Goal: Information Seeking & Learning: Learn about a topic

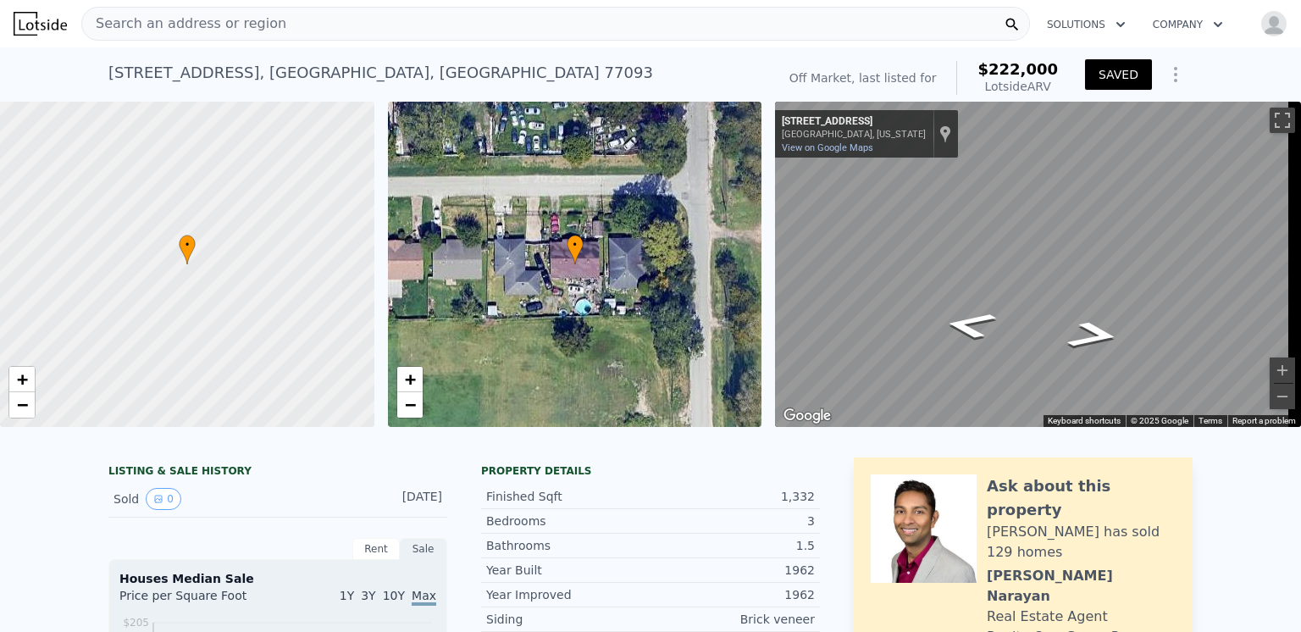
click at [155, 28] on span "Search an address or region" at bounding box center [184, 24] width 204 height 20
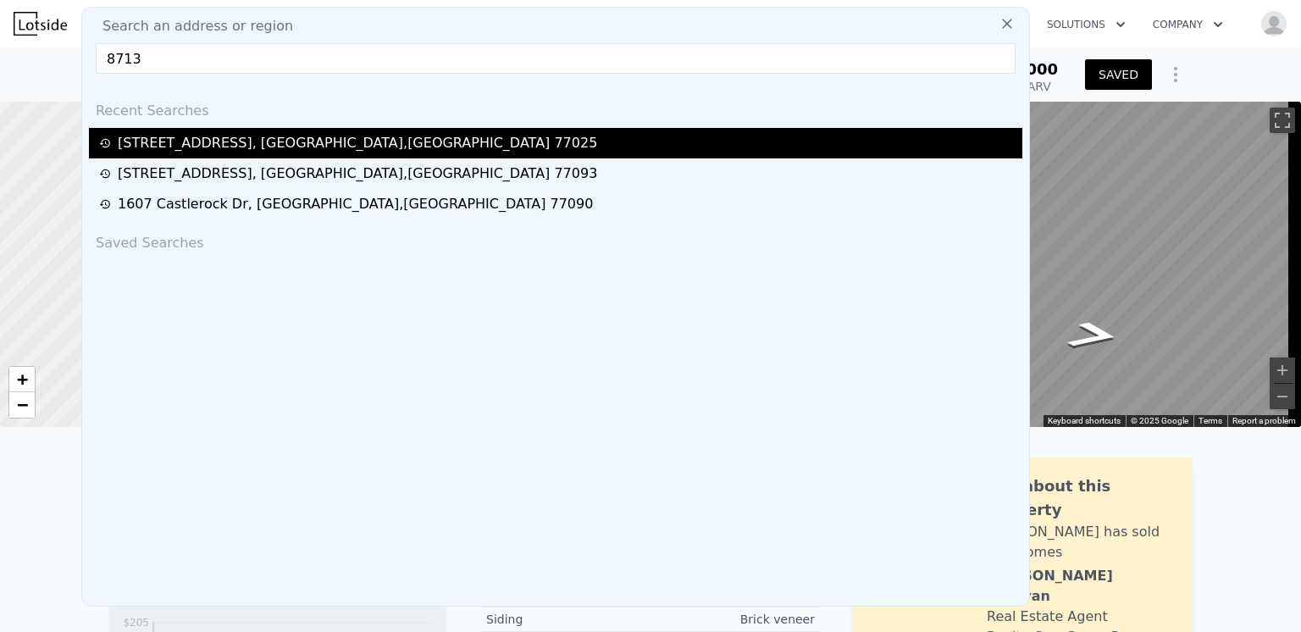
type input "8713"
click at [210, 143] on div "[STREET_ADDRESS]" at bounding box center [357, 143] width 479 height 20
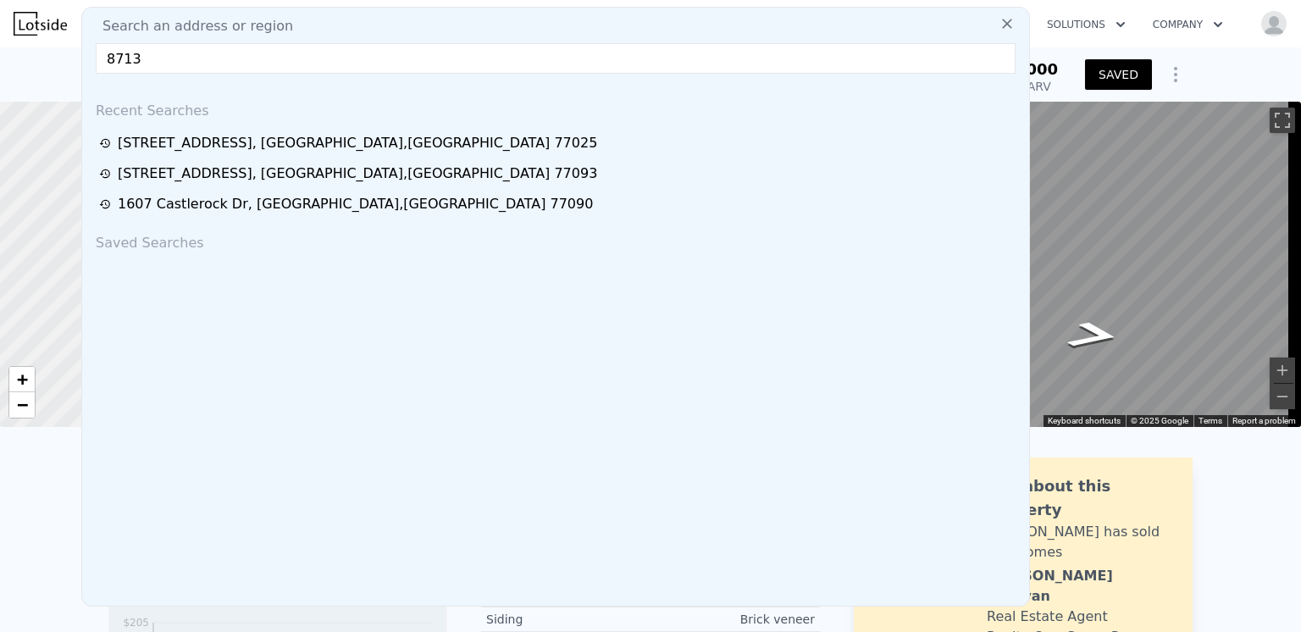
type input "3"
type input "2"
type input "1540"
type input "2497"
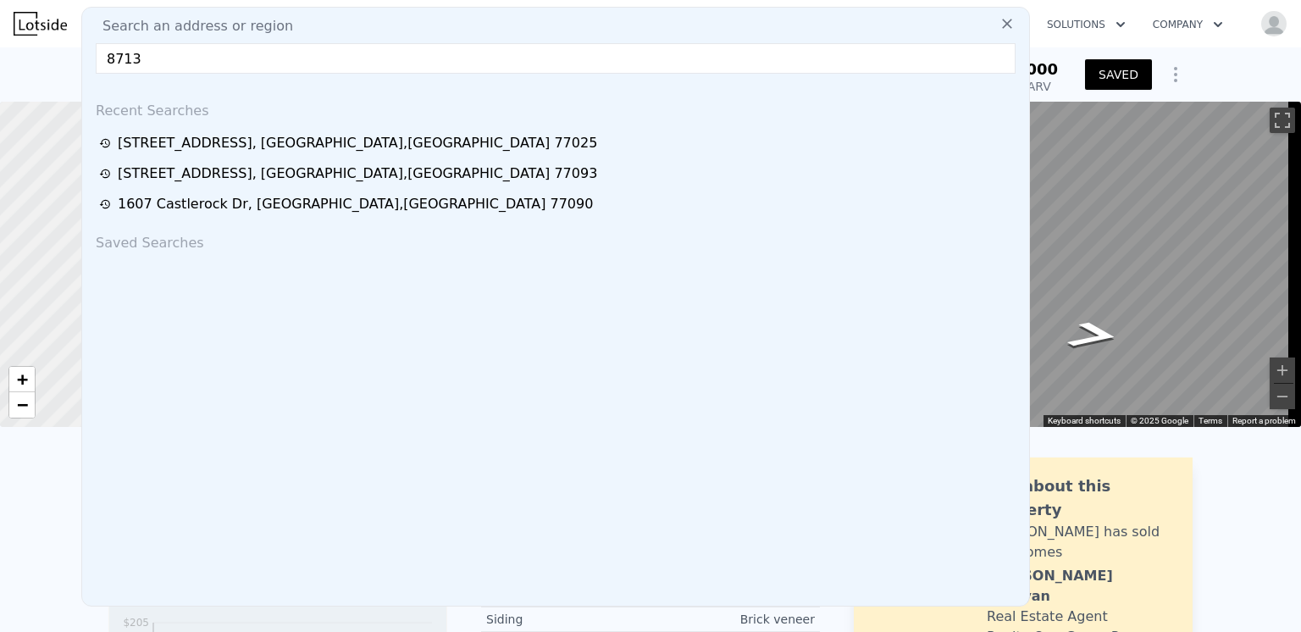
type input "9126"
type input "$ 648,000"
type input "6"
type input "$ 110,000"
type input "$ 92,341"
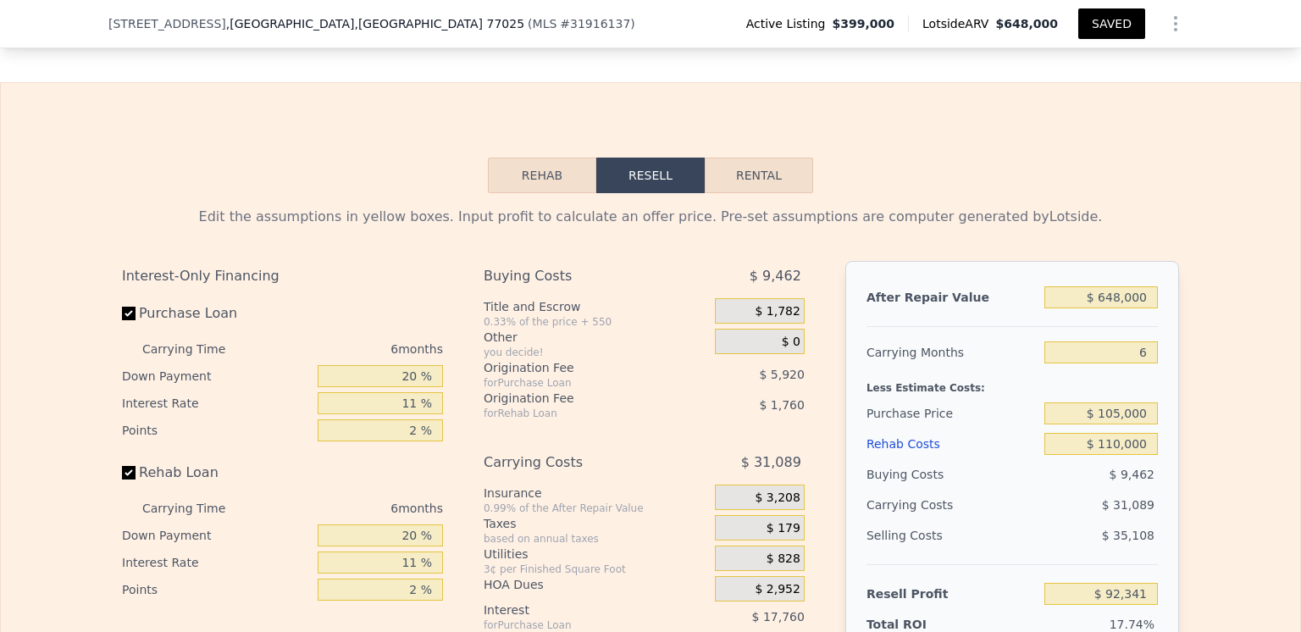
scroll to position [2365, 0]
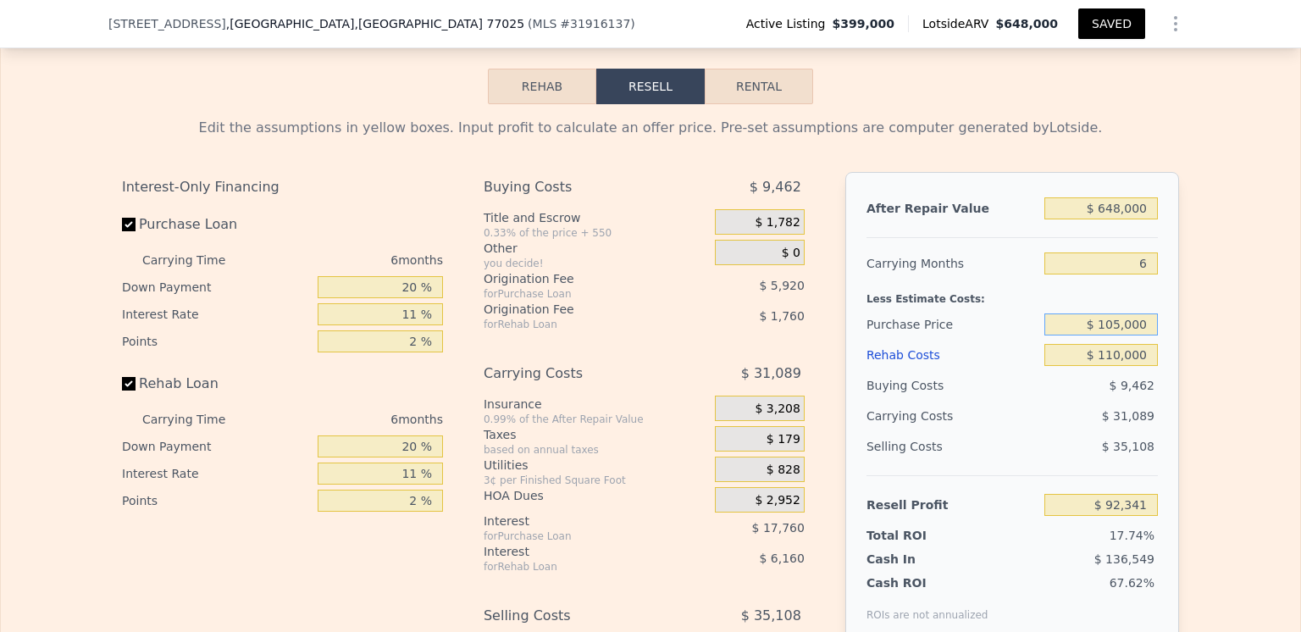
click at [1116, 335] on input "$ 105,000" at bounding box center [1100, 324] width 113 height 22
type input "$ 349,000"
click at [1044, 393] on div "$ 9,462" at bounding box center [1101, 385] width 114 height 30
type input "$ 114,755"
click at [1117, 335] on input "$ 349,000" at bounding box center [1100, 324] width 113 height 22
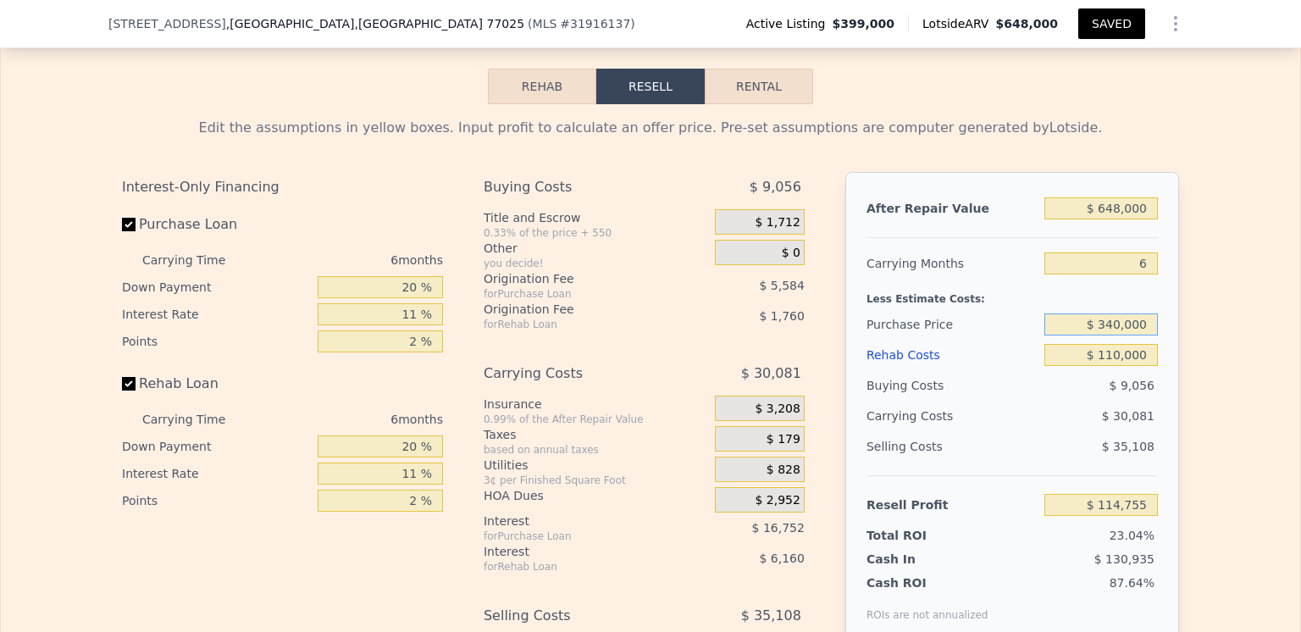
type input "$ 340,000"
click at [998, 424] on div "$ 30,081" at bounding box center [1068, 416] width 179 height 30
type input "$ 124,361"
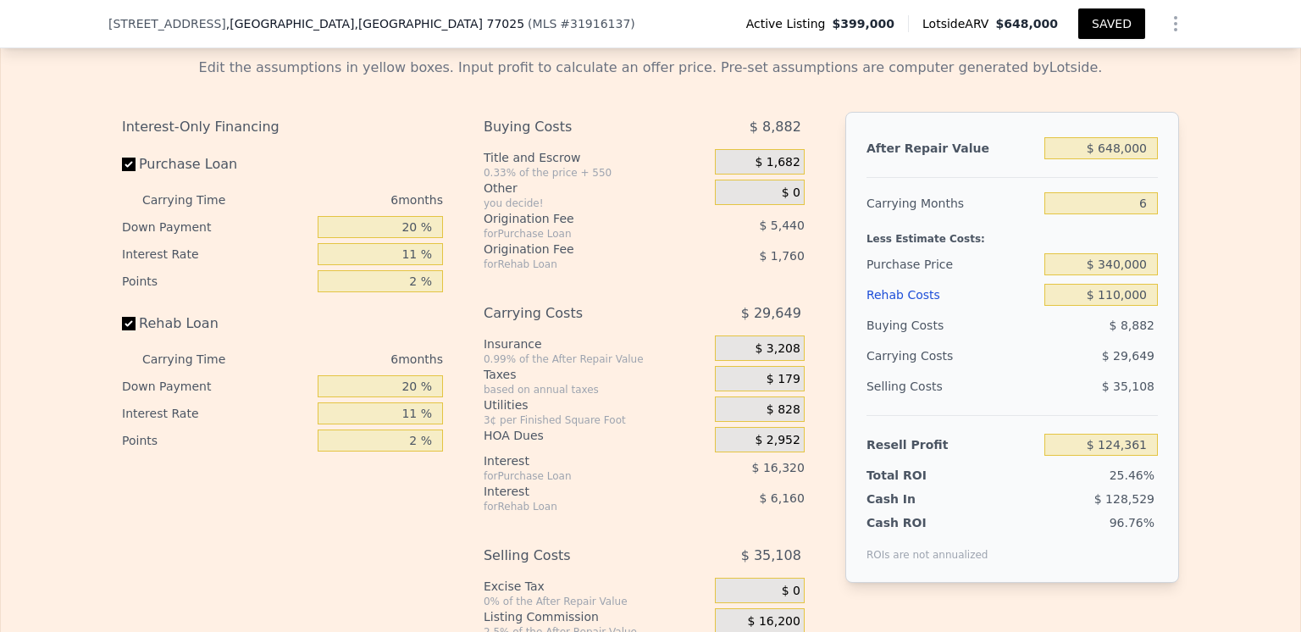
scroll to position [2449, 0]
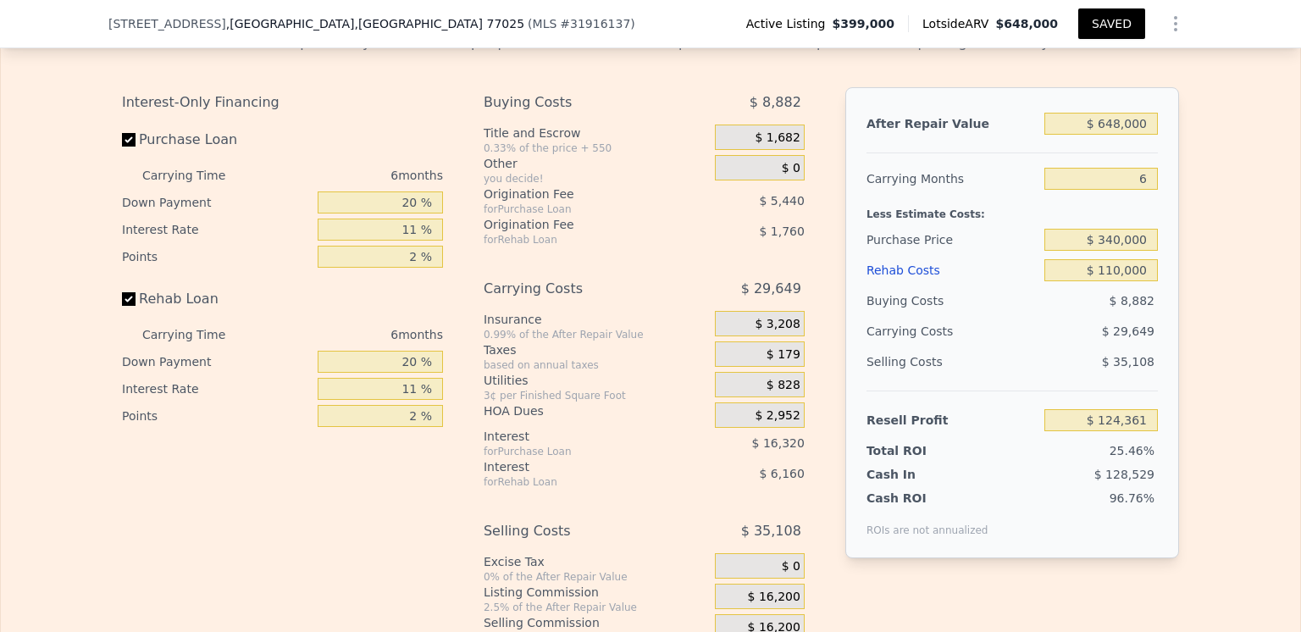
click at [1003, 482] on div "Cash In $ 128,529" at bounding box center [1011, 471] width 291 height 24
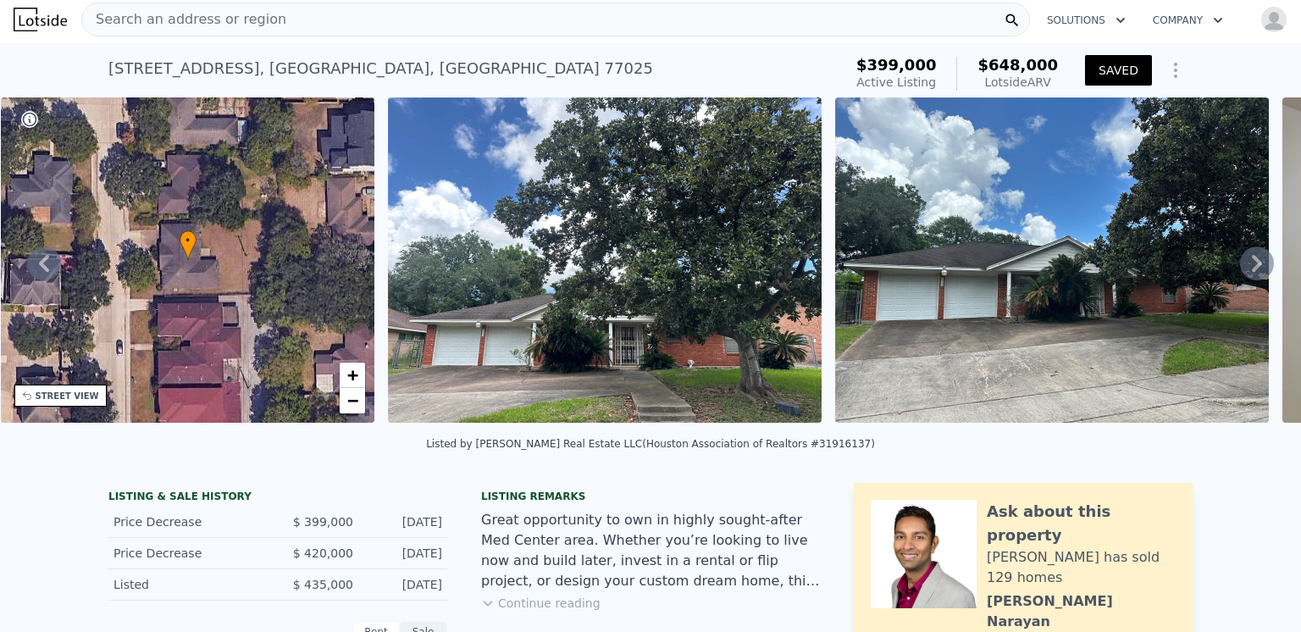
scroll to position [0, 0]
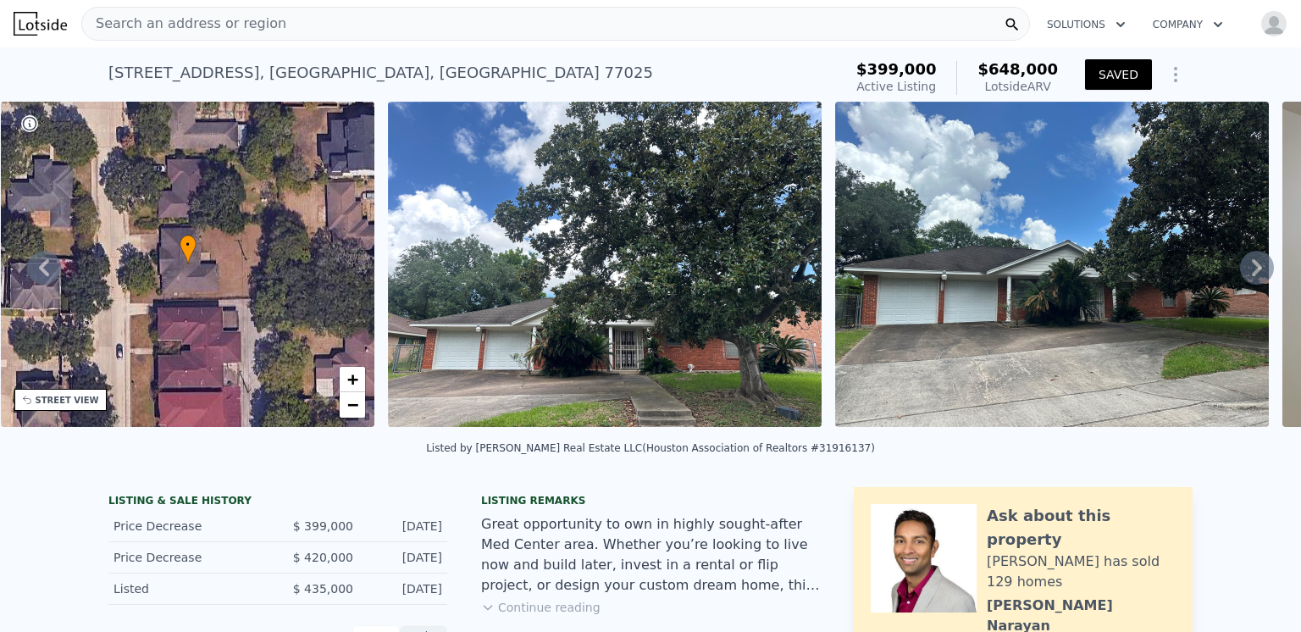
click at [141, 22] on span "Search an address or region" at bounding box center [184, 24] width 204 height 20
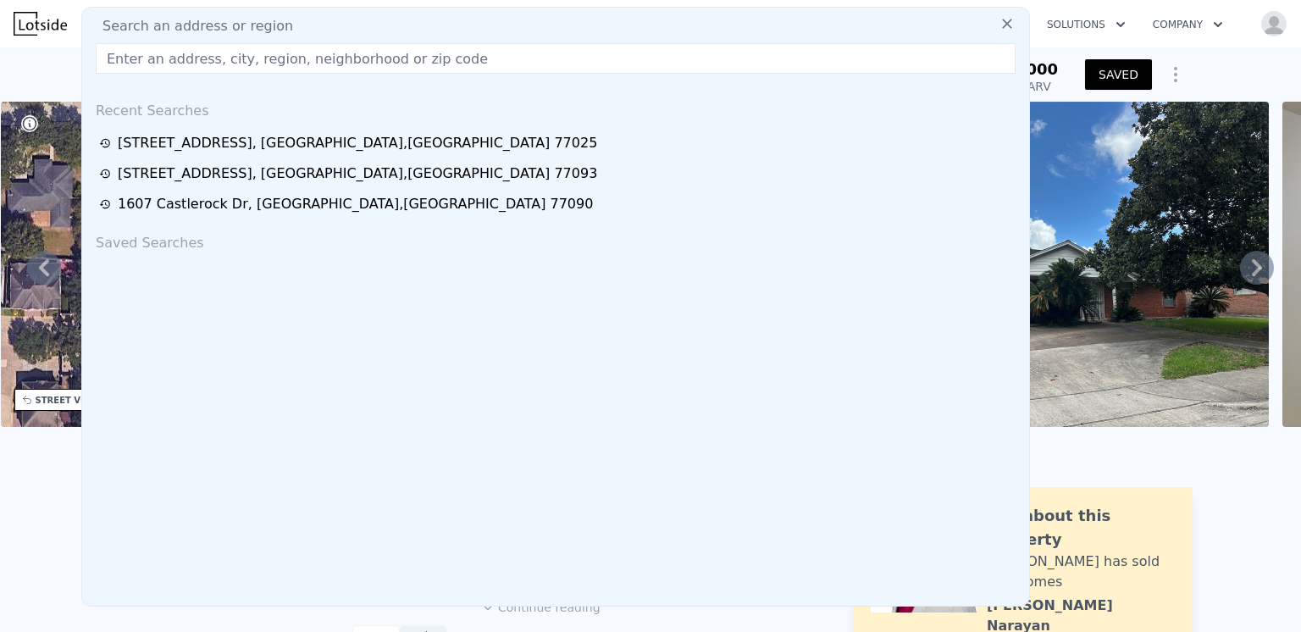
type input "[STREET_ADDRESS]"
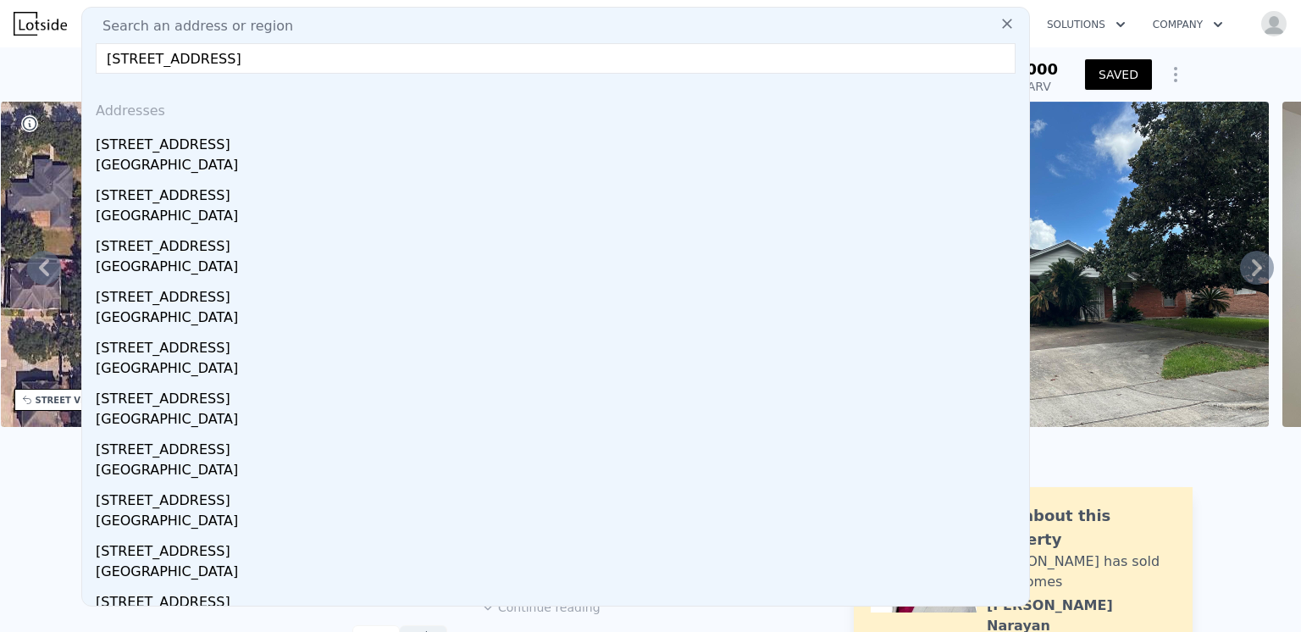
type input "$ 92,341"
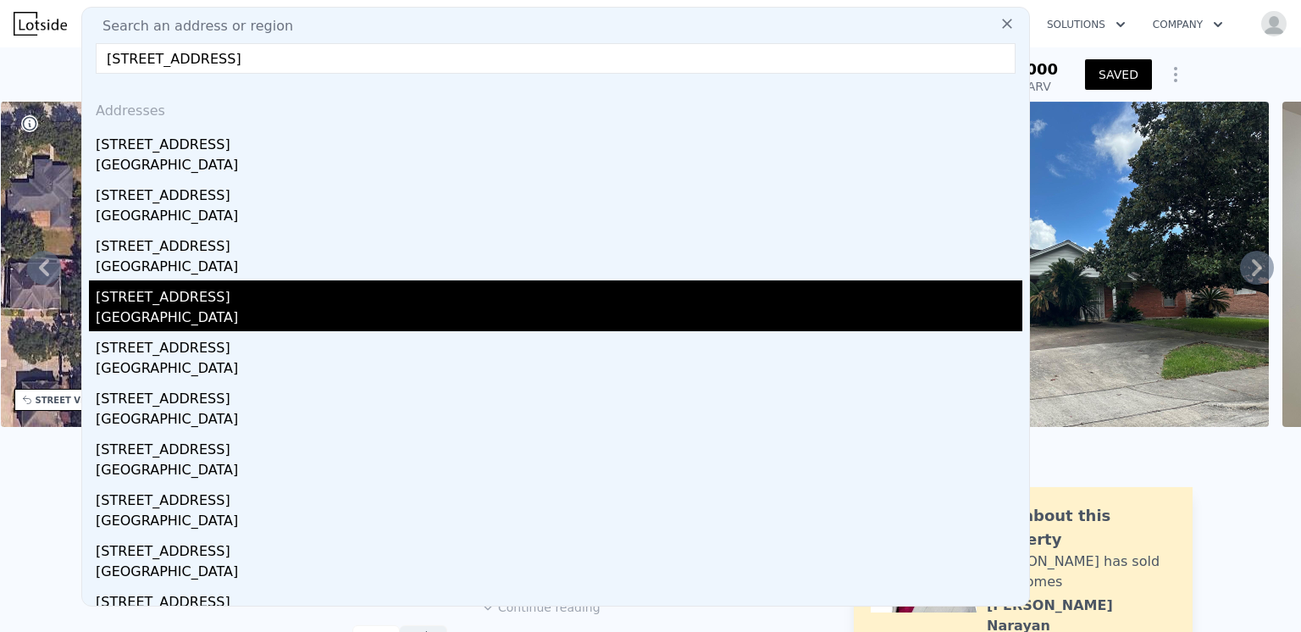
type input "[STREET_ADDRESS]"
click at [143, 309] on div "[GEOGRAPHIC_DATA]" at bounding box center [559, 319] width 927 height 24
